Goal: Transaction & Acquisition: Purchase product/service

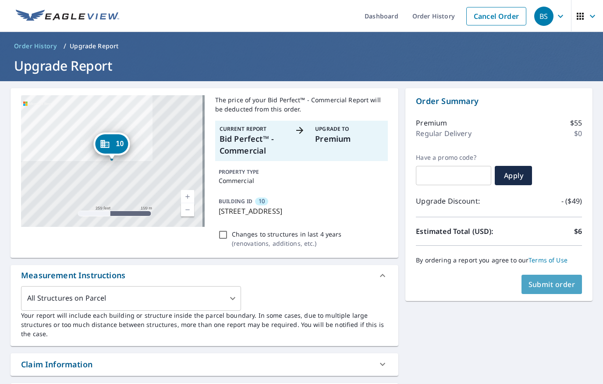
click at [544, 285] on span "Submit order" at bounding box center [552, 284] width 47 height 10
checkbox input "true"
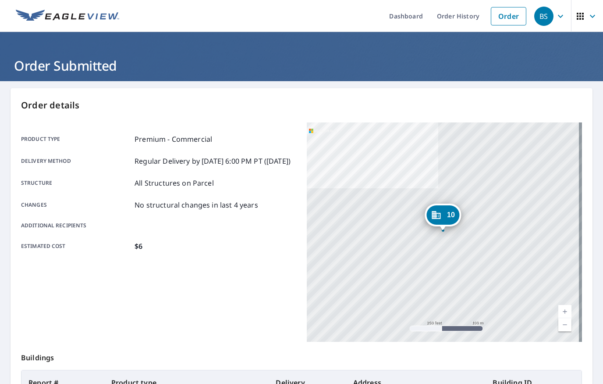
scroll to position [132, 0]
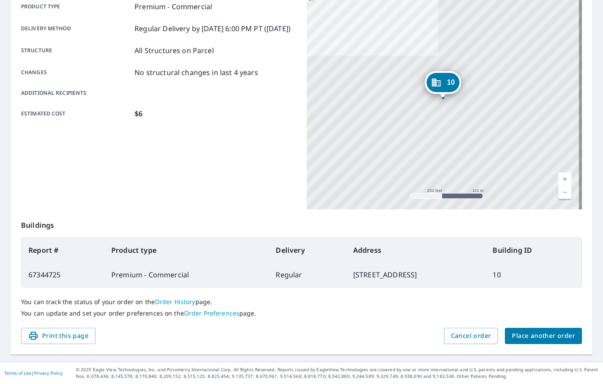
click at [39, 275] on td "67344725" at bounding box center [62, 274] width 83 height 25
copy td "67344725"
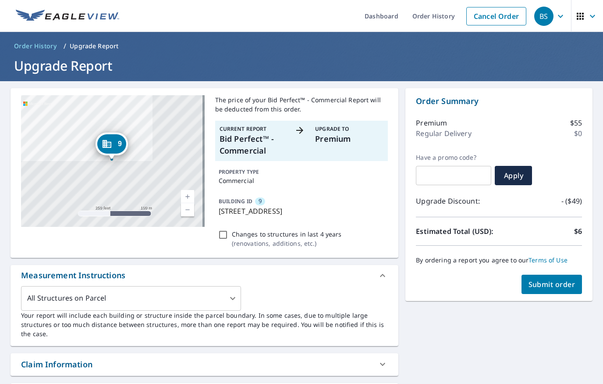
click at [534, 286] on span "Submit order" at bounding box center [552, 284] width 47 height 10
checkbox input "true"
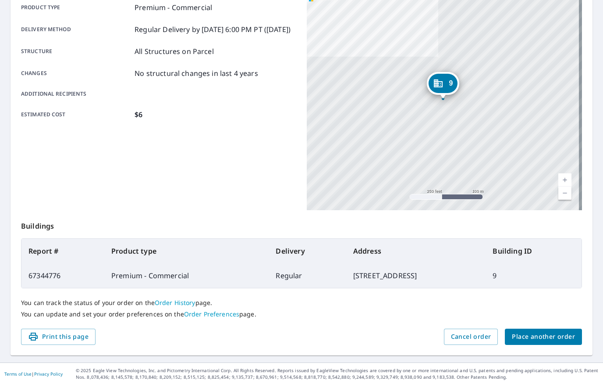
scroll to position [132, 0]
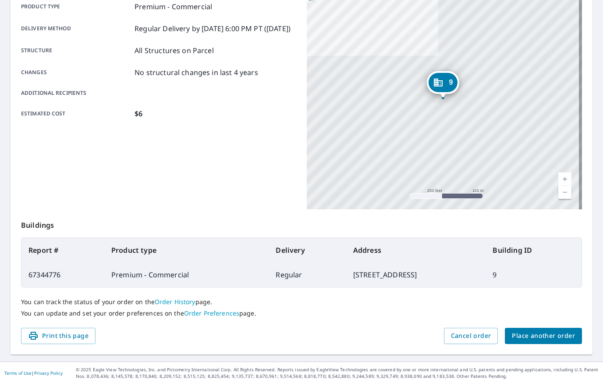
click at [34, 277] on td "67344776" at bounding box center [62, 274] width 83 height 25
copy td "67344776"
